Goal: Information Seeking & Learning: Learn about a topic

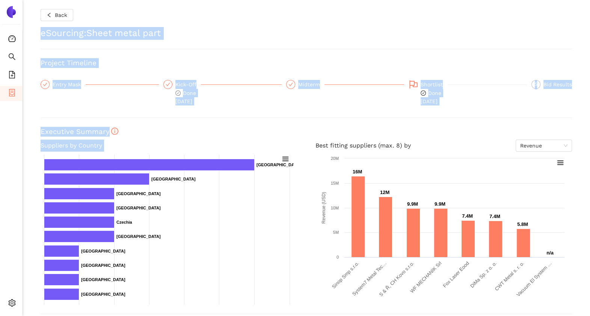
click at [0, 192] on html "Consolidation Search eSourcing Templates eSourcing Projects Settings Back eSour…" at bounding box center [295, 158] width 590 height 316
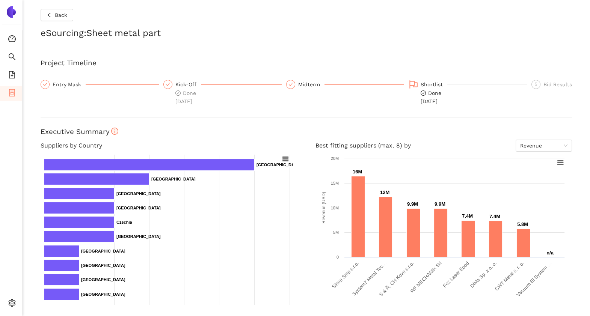
drag, startPoint x: -2, startPoint y: 192, endPoint x: 13, endPoint y: 223, distance: 34.1
click at [13, 223] on ul "Consolidation Search eSourcing Templates eSourcing Projects Settings" at bounding box center [11, 172] width 23 height 285
click at [12, 92] on icon "container" at bounding box center [12, 93] width 6 height 8
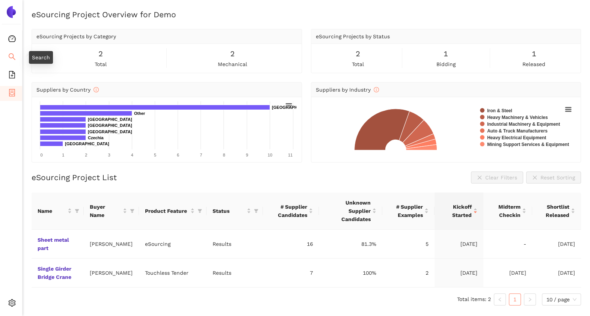
click at [9, 54] on icon "search" at bounding box center [12, 57] width 8 height 8
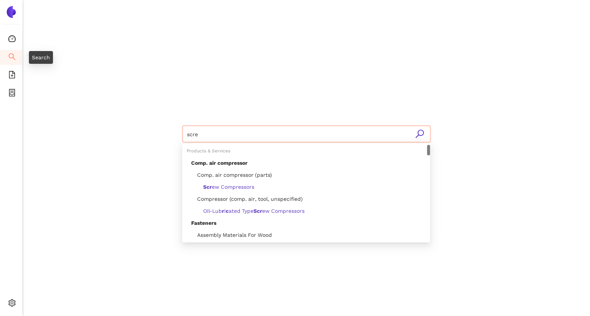
type input "screw"
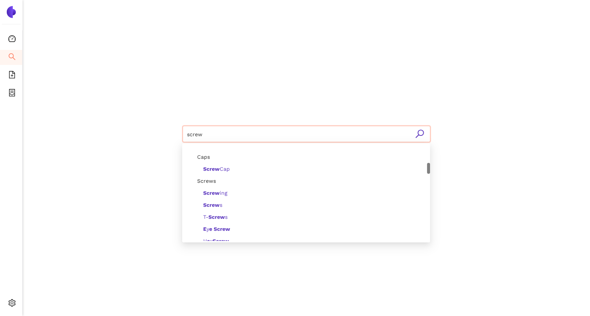
scroll to position [157, 0]
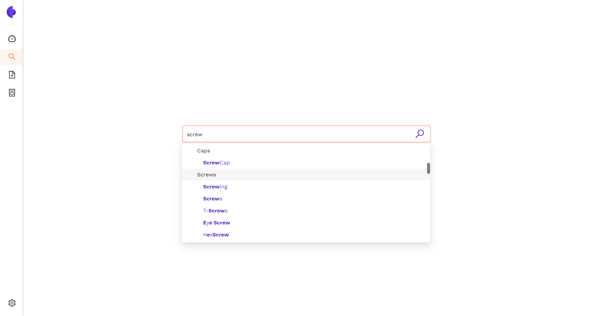
click at [212, 172] on span "Screws" at bounding box center [203, 175] width 25 height 6
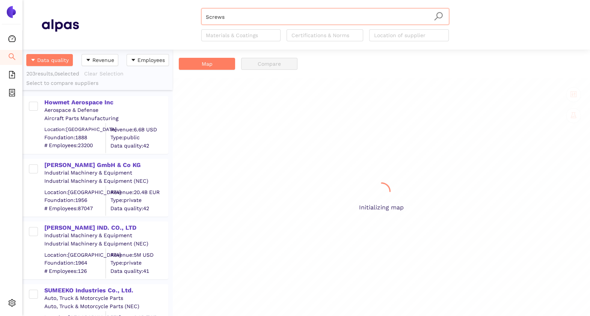
scroll to position [259, 143]
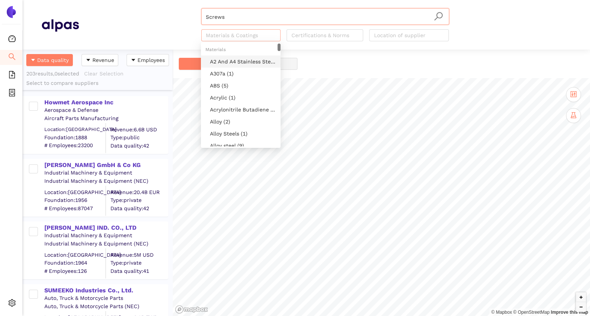
click at [241, 35] on div at bounding box center [237, 35] width 68 height 9
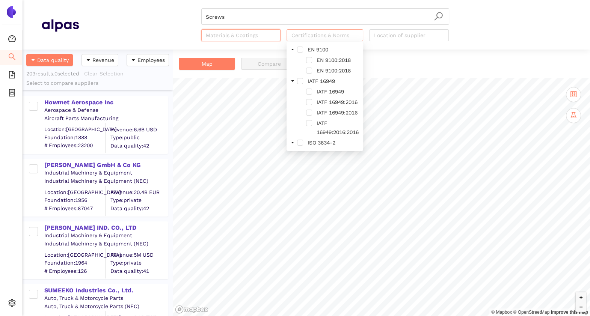
click at [324, 36] on div at bounding box center [320, 35] width 65 height 9
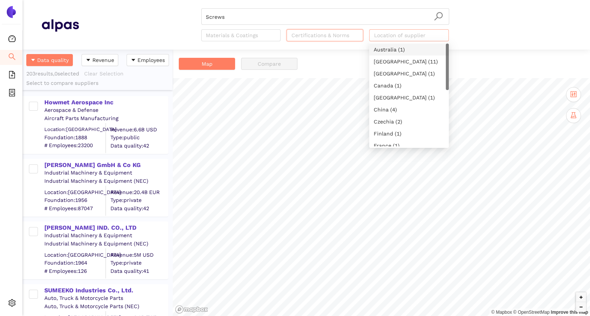
click at [390, 36] on div at bounding box center [405, 35] width 68 height 9
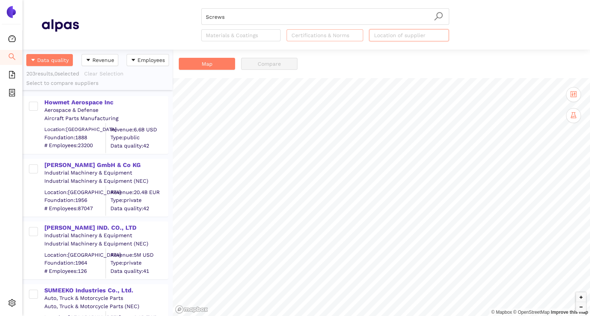
click at [293, 36] on div at bounding box center [320, 35] width 65 height 9
click at [231, 35] on div at bounding box center [237, 35] width 68 height 9
click at [164, 29] on div "Screws Materials & Coatings Certifications & Norms Location of supplier" at bounding box center [325, 24] width 492 height 33
click at [12, 91] on icon "container" at bounding box center [12, 93] width 8 height 8
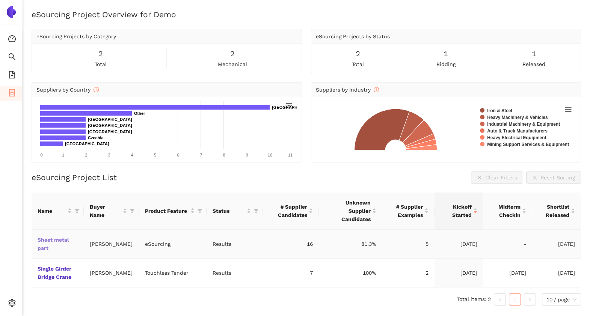
click at [0, 0] on link "Sheet metal part" at bounding box center [0, 0] width 0 height 0
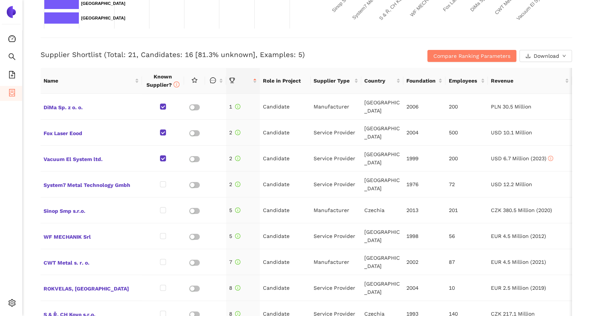
scroll to position [278, 0]
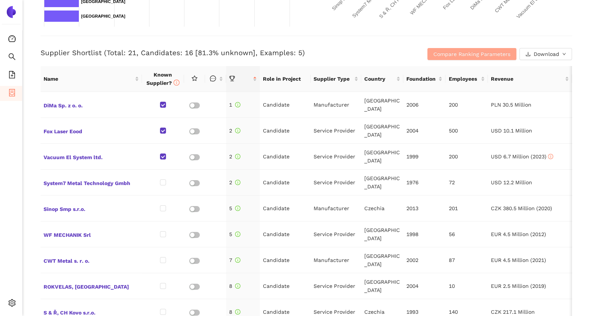
click at [449, 54] on span "Compare Ranking Parameters" at bounding box center [471, 54] width 77 height 8
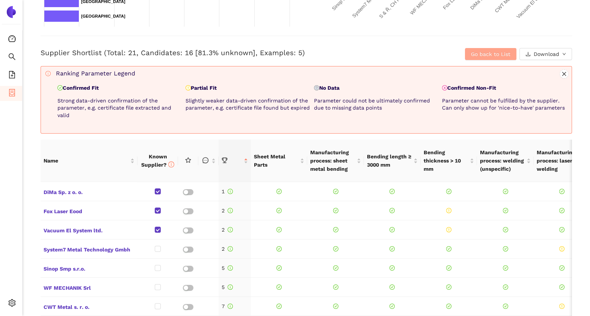
click at [471, 56] on span "Go back to List" at bounding box center [490, 54] width 39 height 8
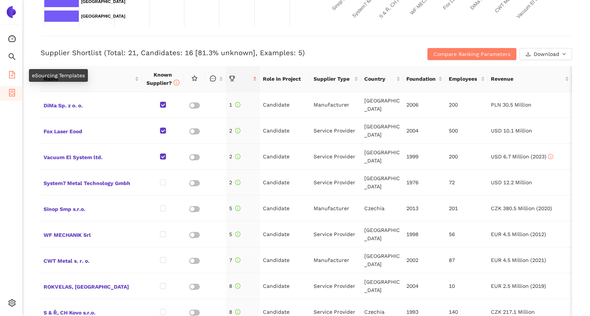
click at [16, 75] on li "eSourcing Templates" at bounding box center [11, 75] width 22 height 15
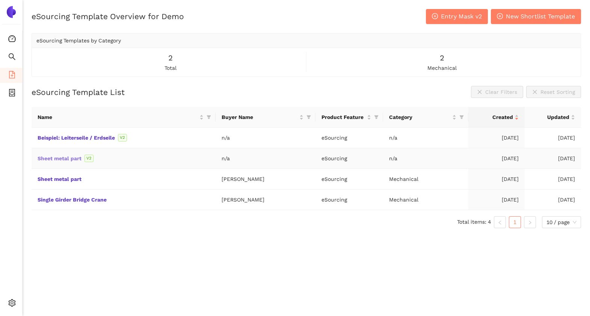
click at [0, 0] on link "Sheet metal part" at bounding box center [0, 0] width 0 height 0
click at [9, 40] on icon "dashboard" at bounding box center [12, 39] width 8 height 8
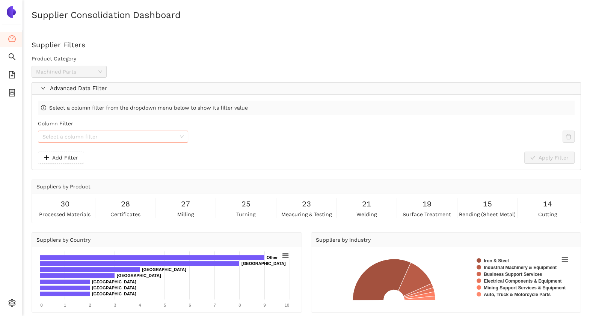
click at [127, 141] on input "Column Filter" at bounding box center [110, 136] width 136 height 11
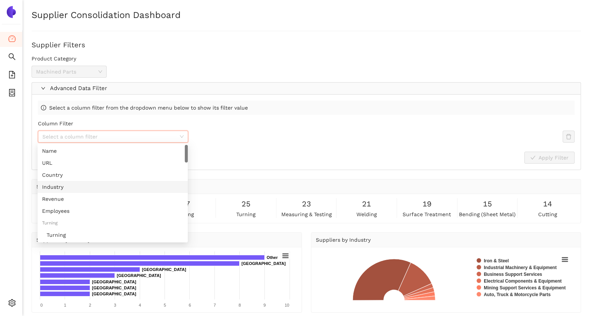
click at [219, 146] on div "Column Filter Select a column filter" at bounding box center [306, 135] width 537 height 32
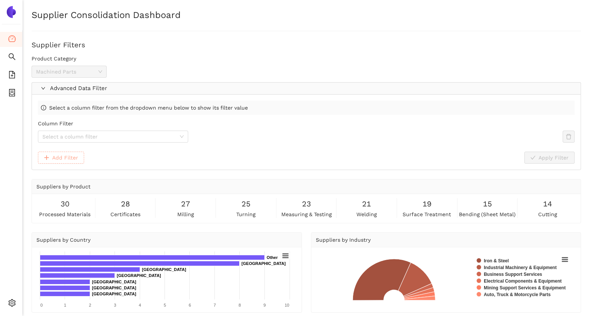
click at [54, 157] on span "Add Filter" at bounding box center [65, 158] width 26 height 8
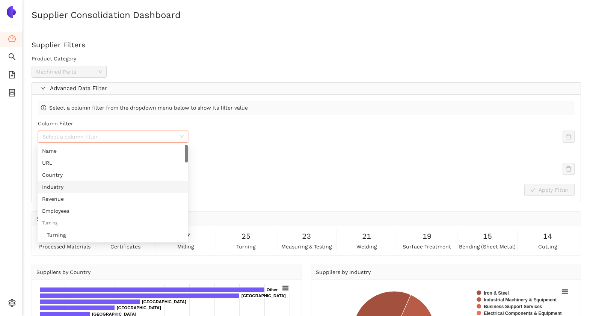
click at [115, 138] on input "Column Filter" at bounding box center [110, 136] width 136 height 11
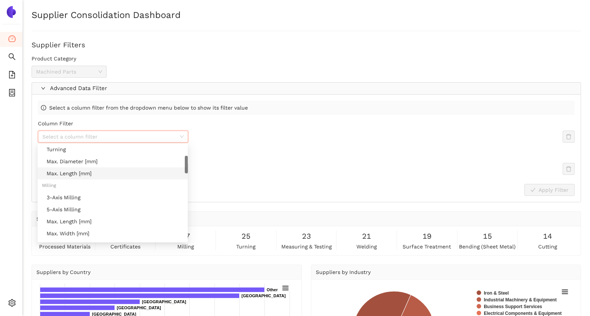
scroll to position [51, 0]
click at [93, 186] on div "Turning" at bounding box center [115, 184] width 137 height 8
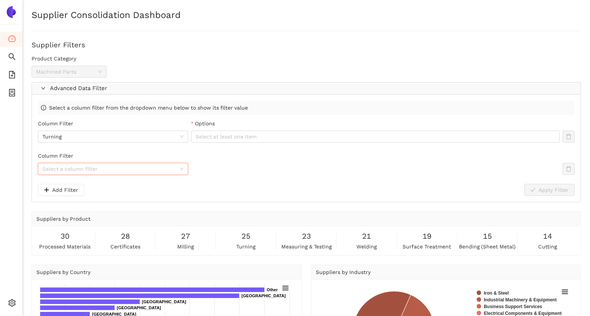
click at [92, 167] on input "Column Filter" at bounding box center [110, 168] width 136 height 11
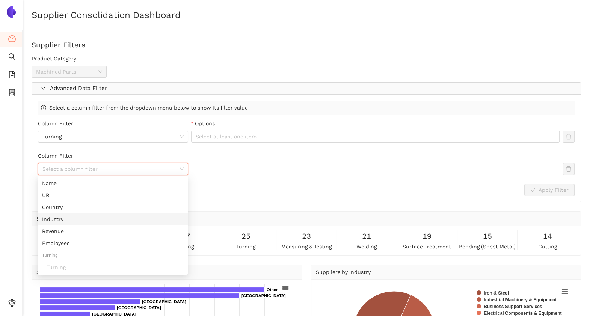
click at [120, 213] on div "Industry" at bounding box center [113, 219] width 150 height 12
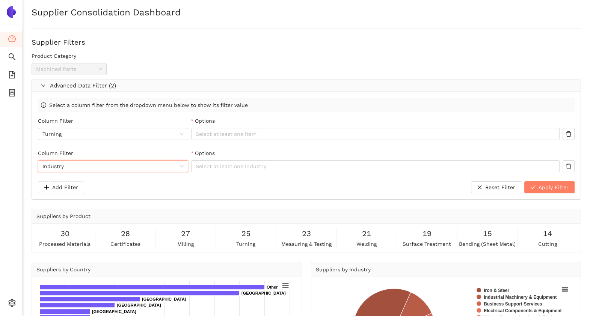
scroll to position [0, 0]
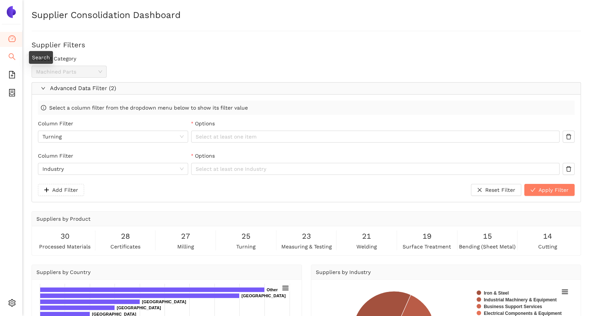
click at [11, 57] on icon "search" at bounding box center [12, 57] width 8 height 8
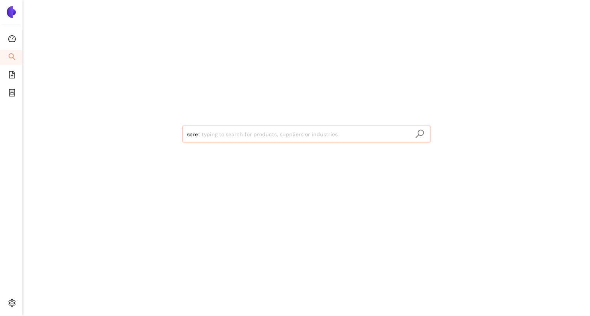
type input "screw"
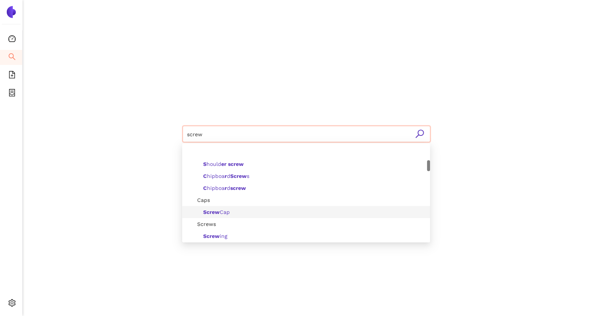
scroll to position [160, 0]
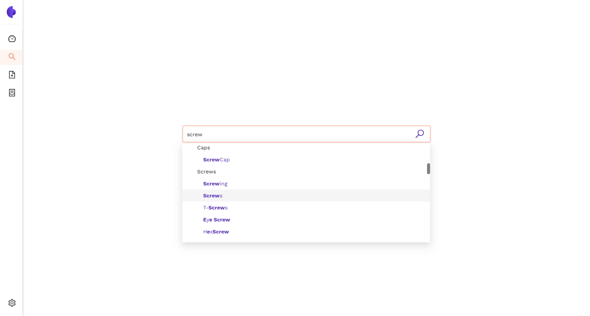
click at [223, 195] on div "Screw s" at bounding box center [308, 196] width 234 height 8
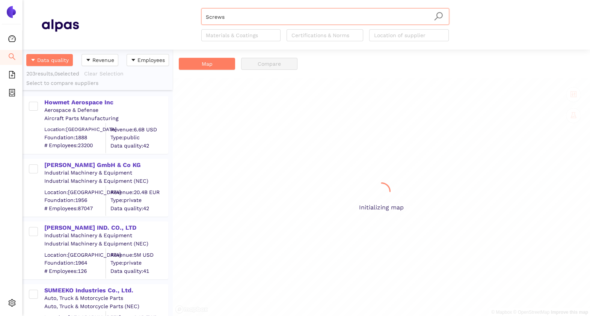
scroll to position [259, 143]
